Goal: Book appointment/travel/reservation

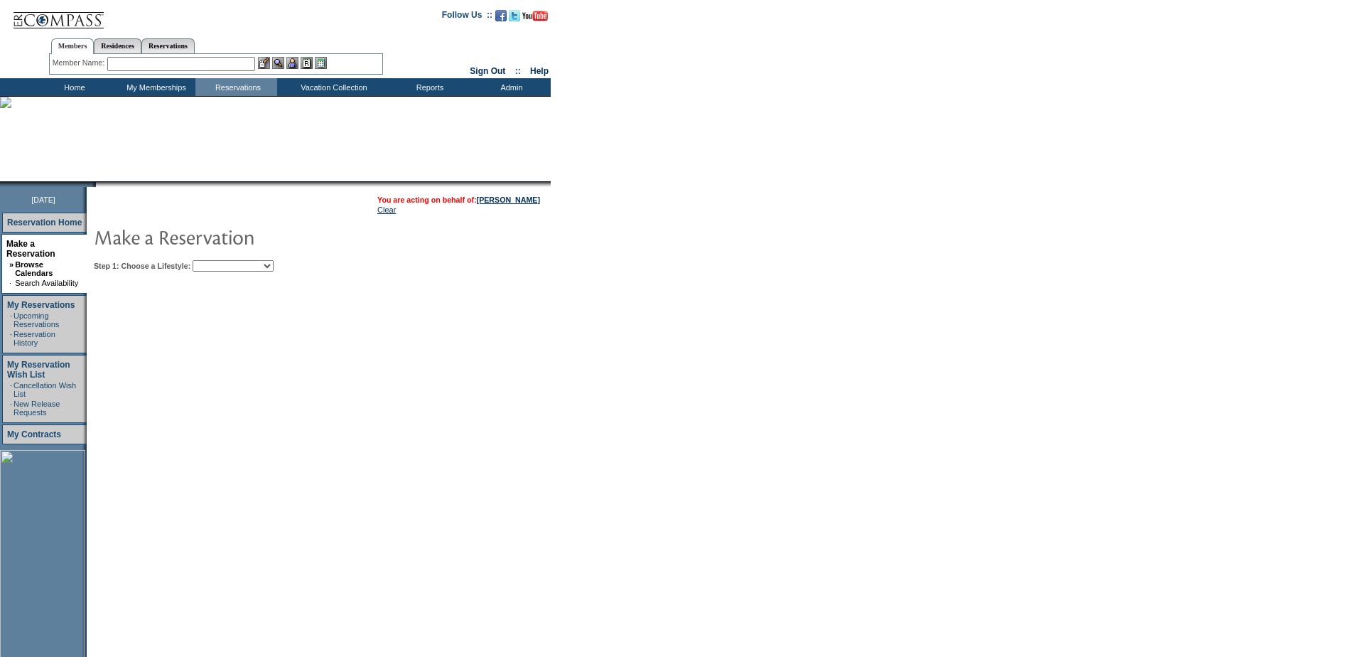
click at [264, 263] on select "My Favorites Beach Leisure Metropolitan Mountain OIAL for Adventure OIAL for Co…" at bounding box center [233, 265] width 81 height 11
select select "Metropolitan"
click at [217, 262] on select "My Favorites Beach Leisure Metropolitan Mountain OIAL for Adventure OIAL for Co…" at bounding box center [233, 265] width 81 height 11
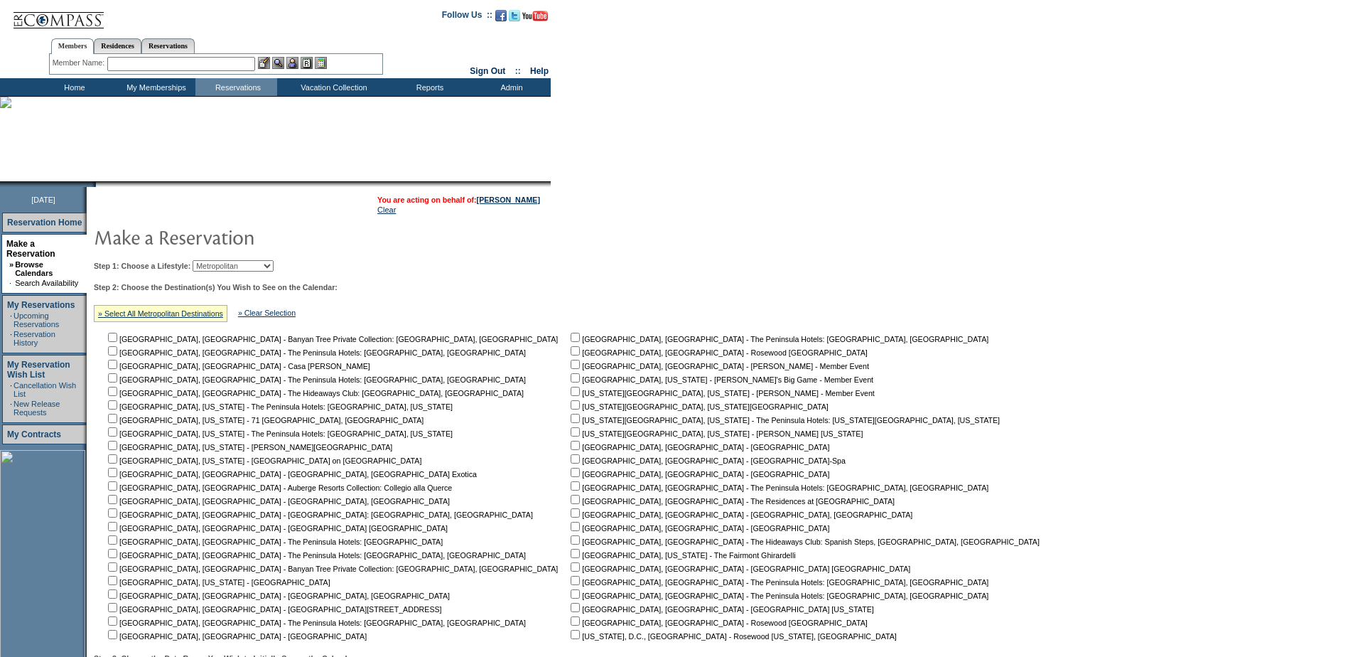
click at [117, 504] on input "checkbox" at bounding box center [112, 499] width 9 height 9
checkbox input "true"
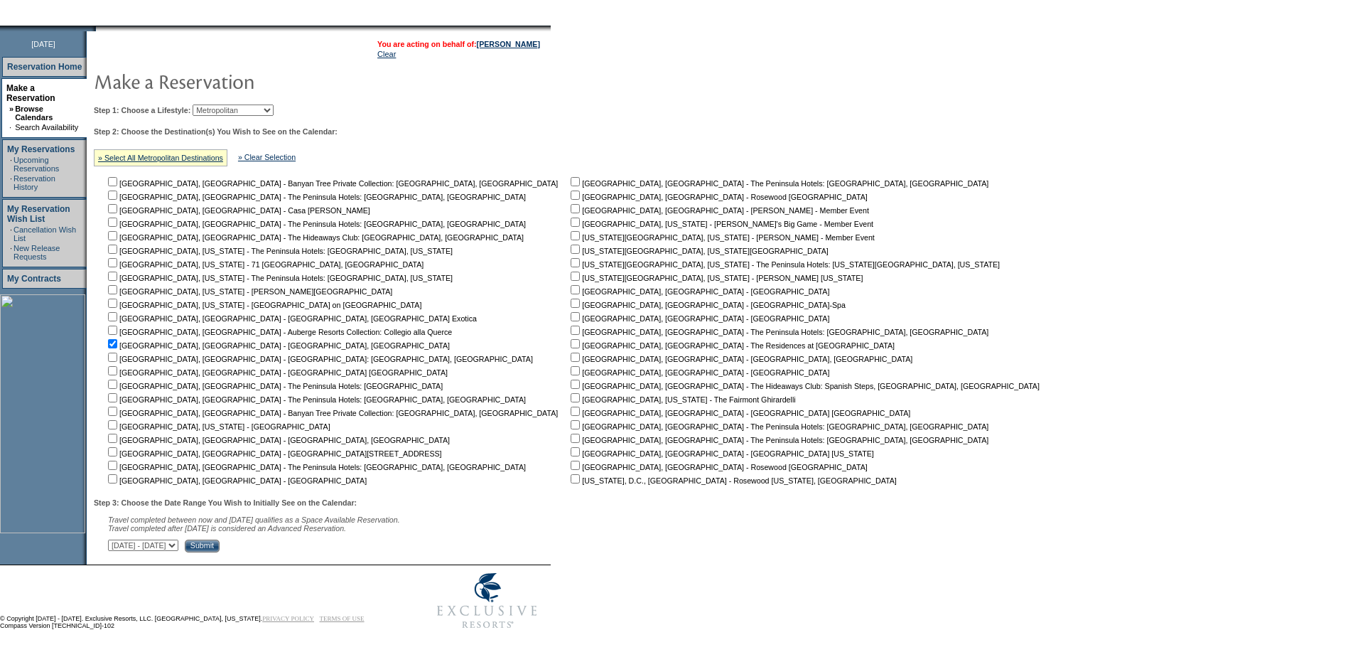
click at [220, 548] on input "Submit" at bounding box center [202, 545] width 35 height 13
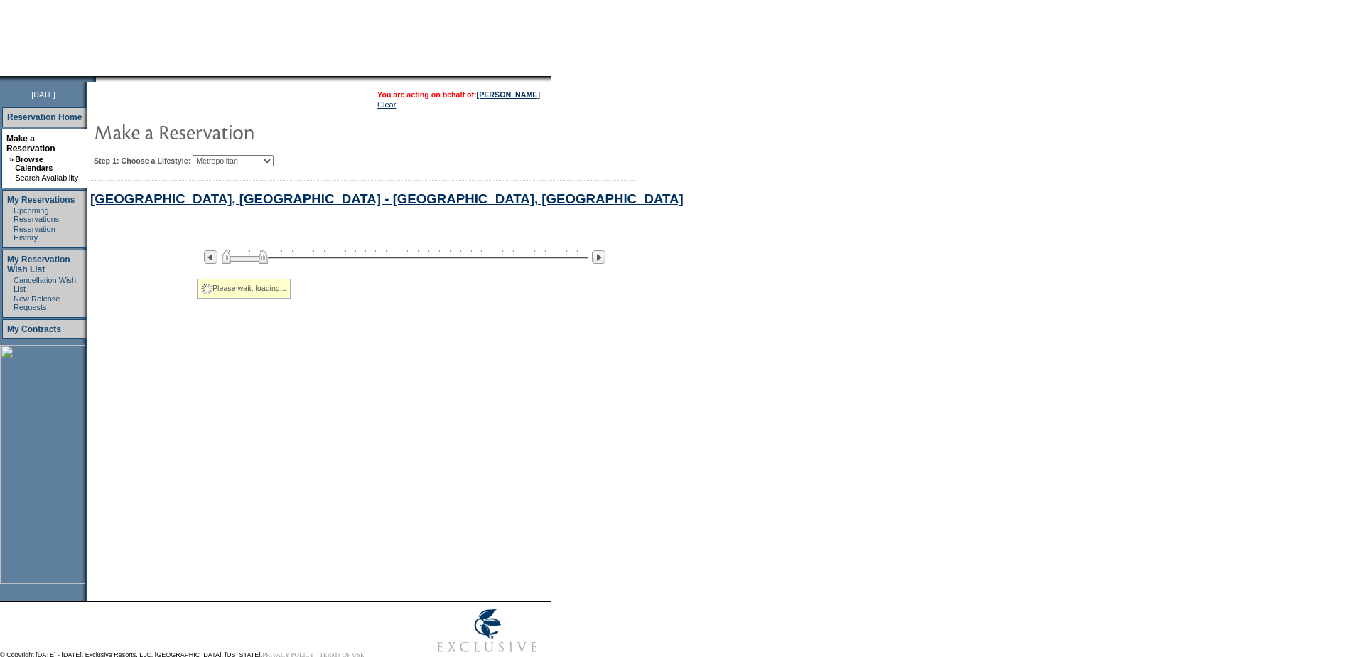
select select "Metropolitan"
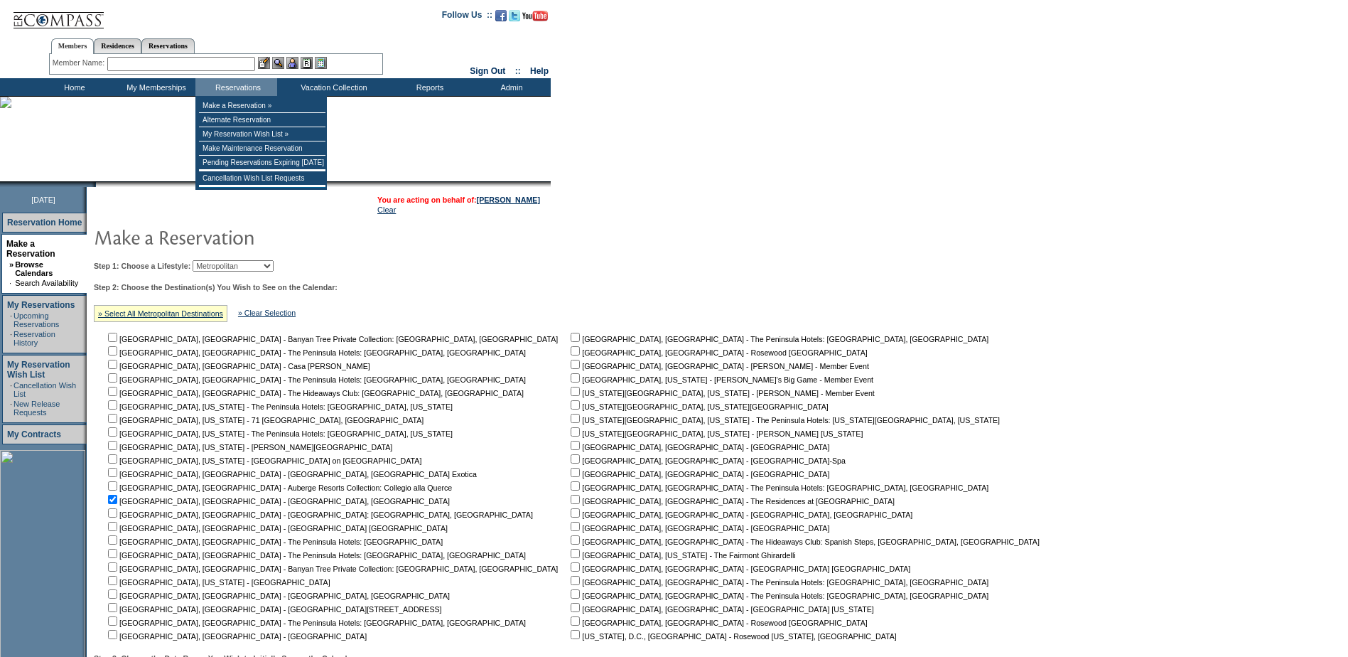
click at [210, 63] on input "text" at bounding box center [181, 64] width 148 height 14
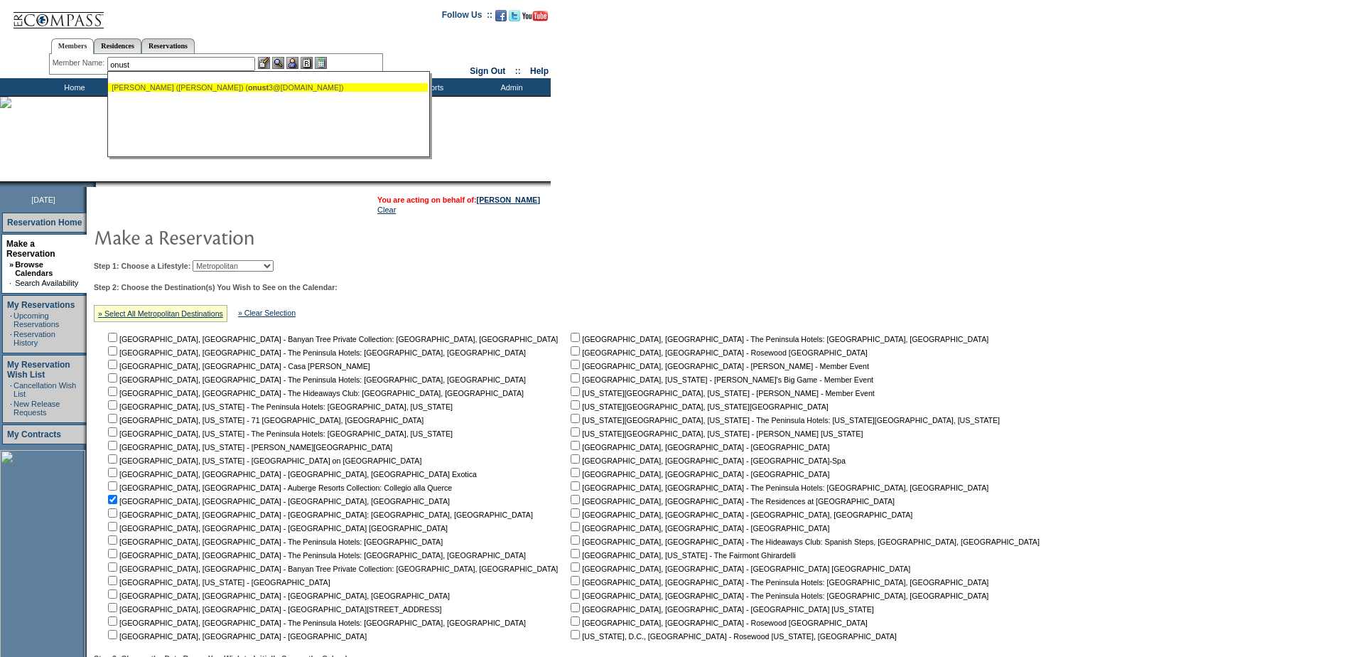
click at [248, 85] on span "onust" at bounding box center [258, 87] width 21 height 9
type input "O'Neill, Thomas (Tom) (onust3@yahoo.com)"
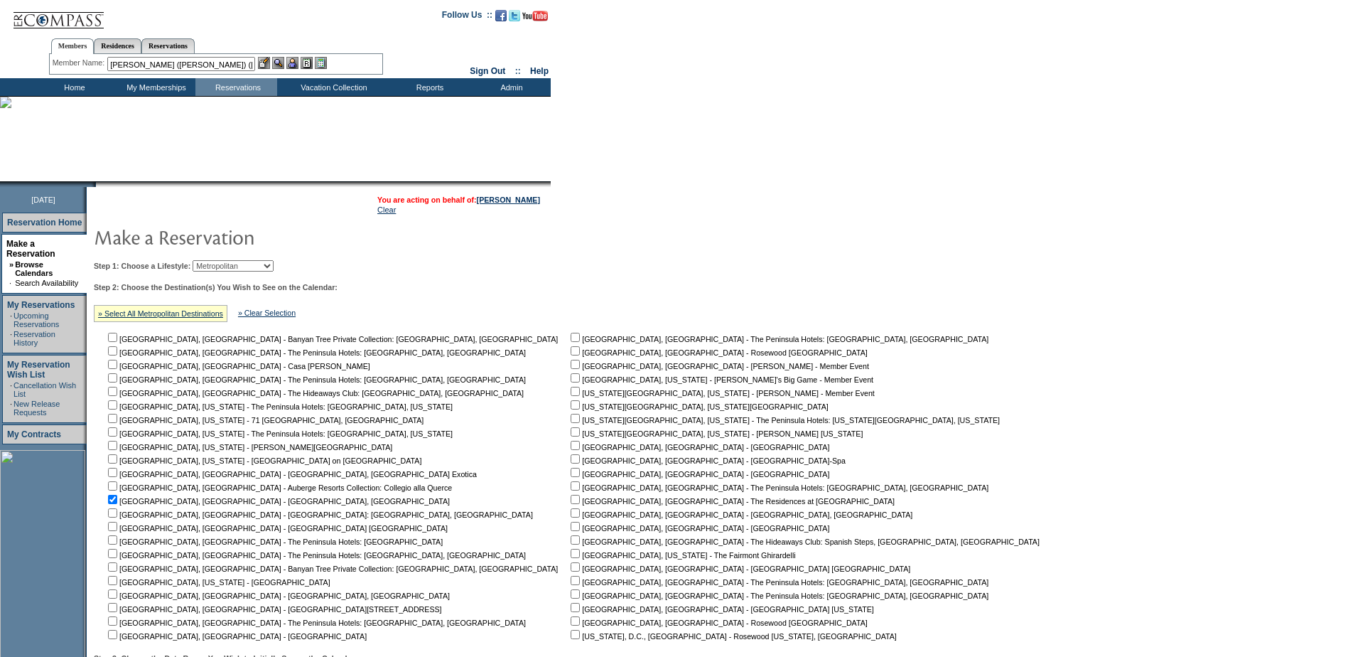
click at [298, 58] on img at bounding box center [292, 63] width 12 height 12
click at [270, 64] on img at bounding box center [264, 63] width 12 height 12
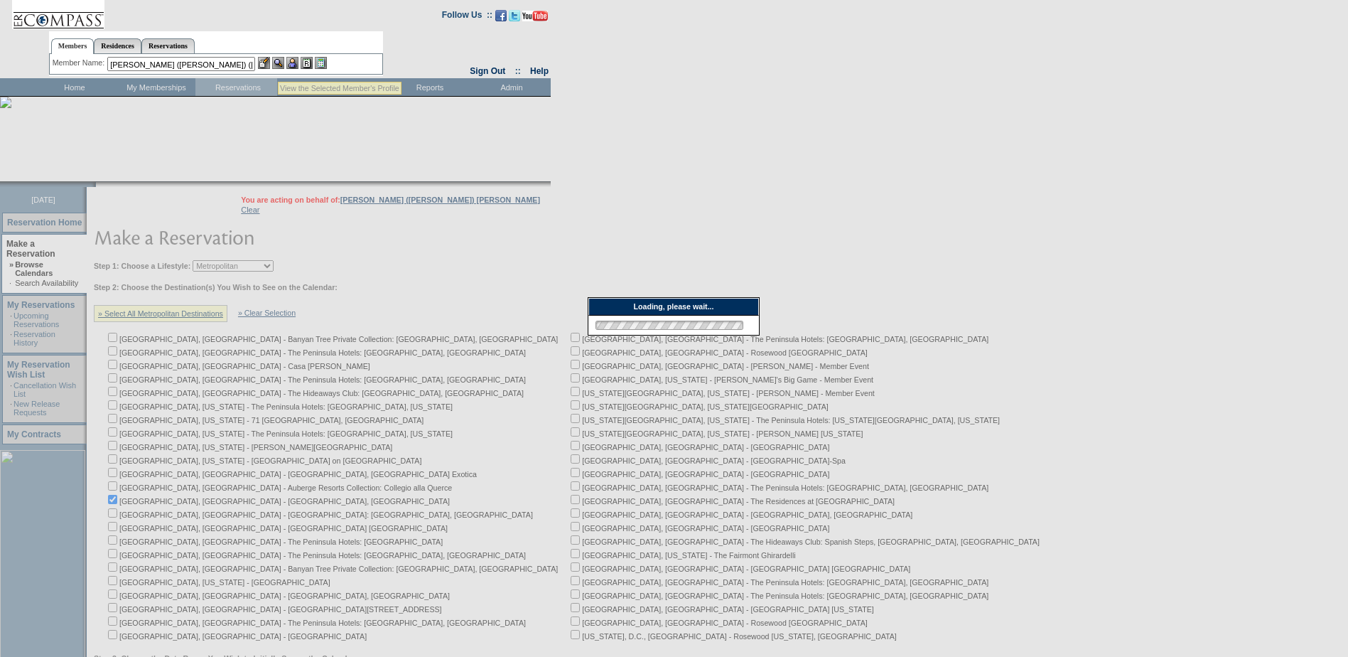
click at [280, 64] on img at bounding box center [278, 63] width 12 height 12
